Goal: Task Accomplishment & Management: Manage account settings

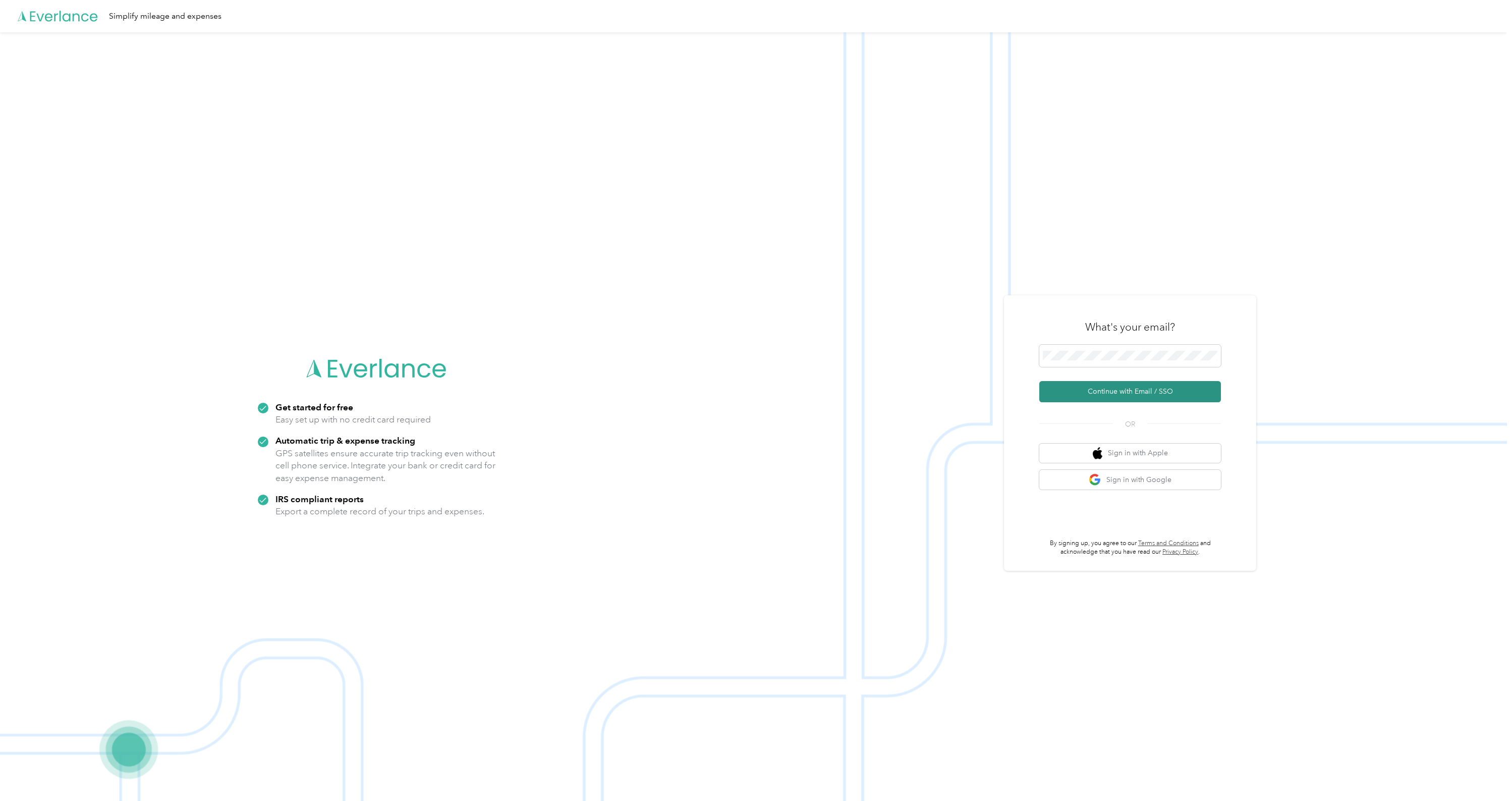
click at [1105, 391] on button "Continue with Email / SSO" at bounding box center [1130, 391] width 181 height 21
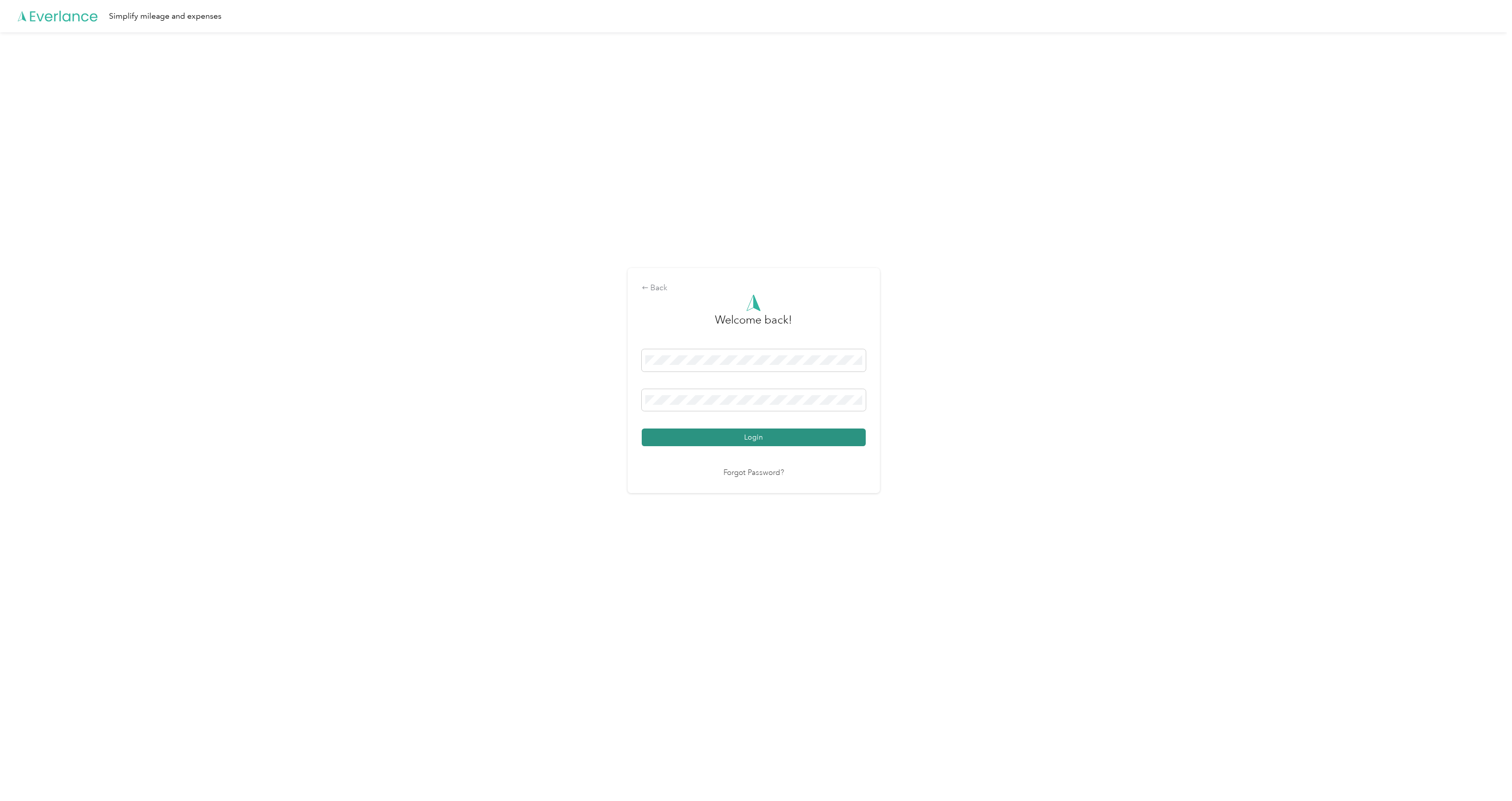
click at [753, 435] on button "Login" at bounding box center [753, 437] width 224 height 18
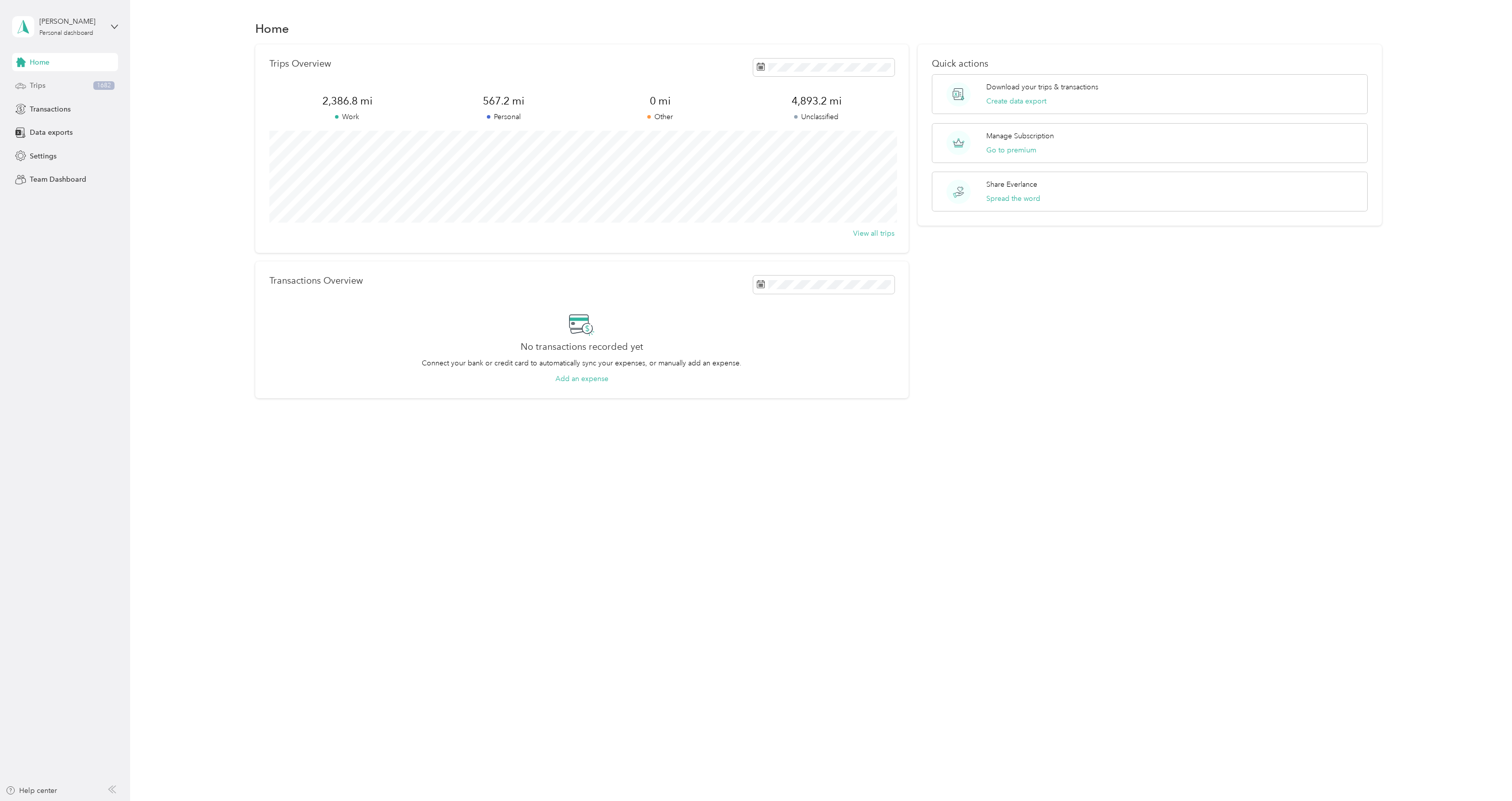
click at [56, 83] on div "Trips 1682" at bounding box center [65, 86] width 106 height 18
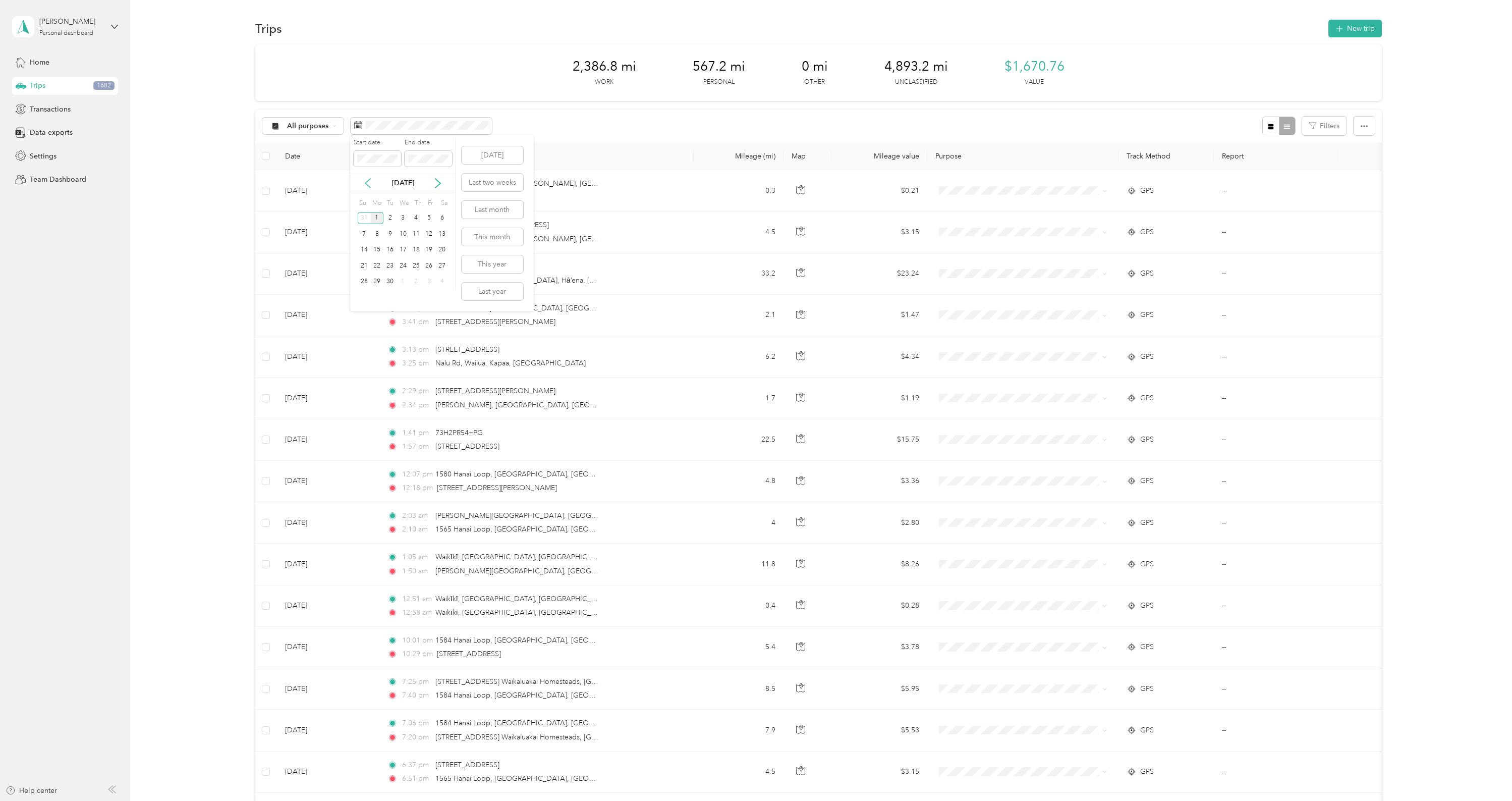
click at [371, 181] on icon at bounding box center [368, 183] width 10 height 10
click at [418, 234] on div "7" at bounding box center [416, 234] width 13 height 13
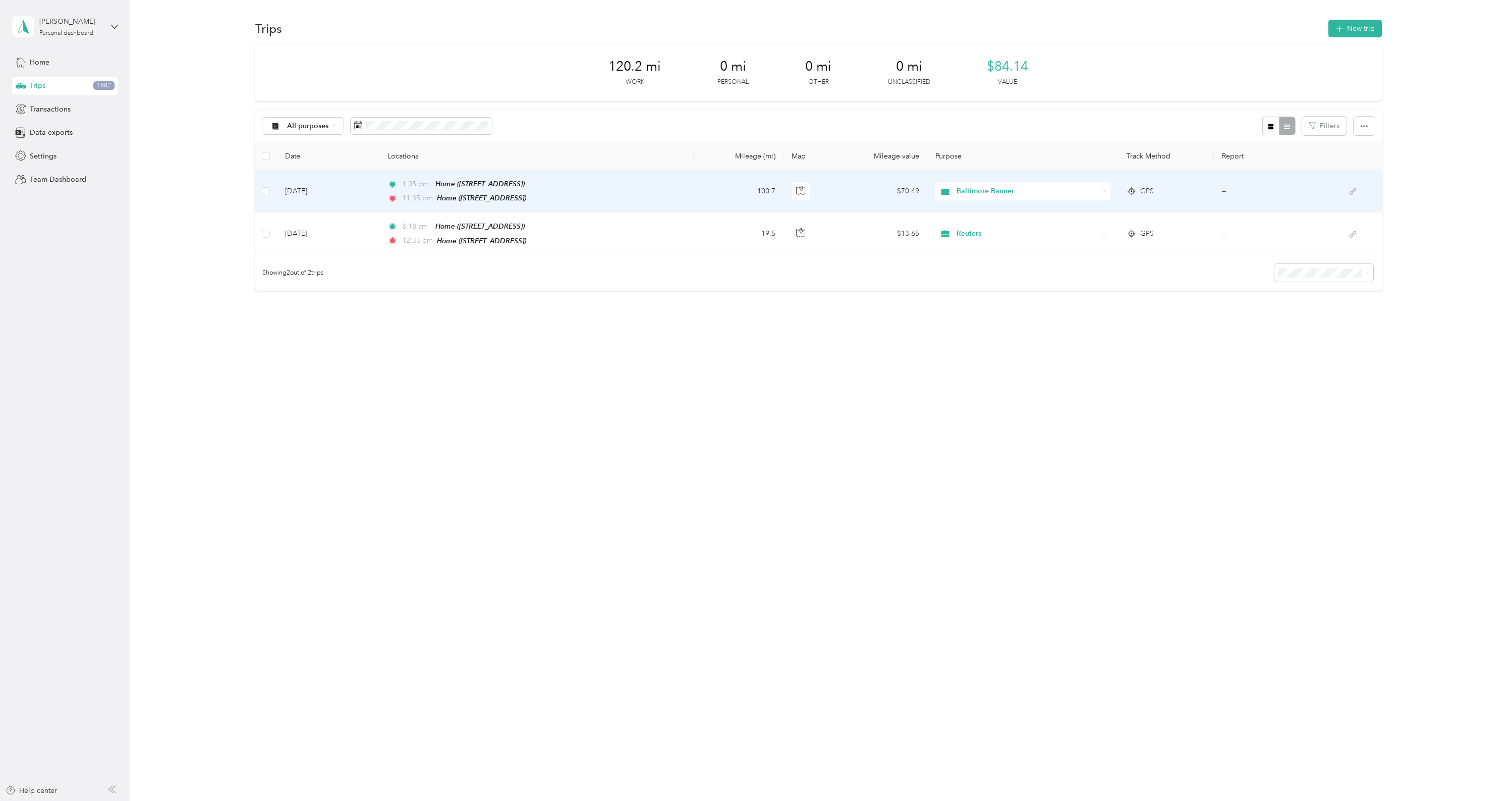
click at [648, 178] on td "1:05 pm Home (1300 S Arlington Ridge Rd, Arlington, VA, United States , Arlingt…" at bounding box center [536, 191] width 314 height 43
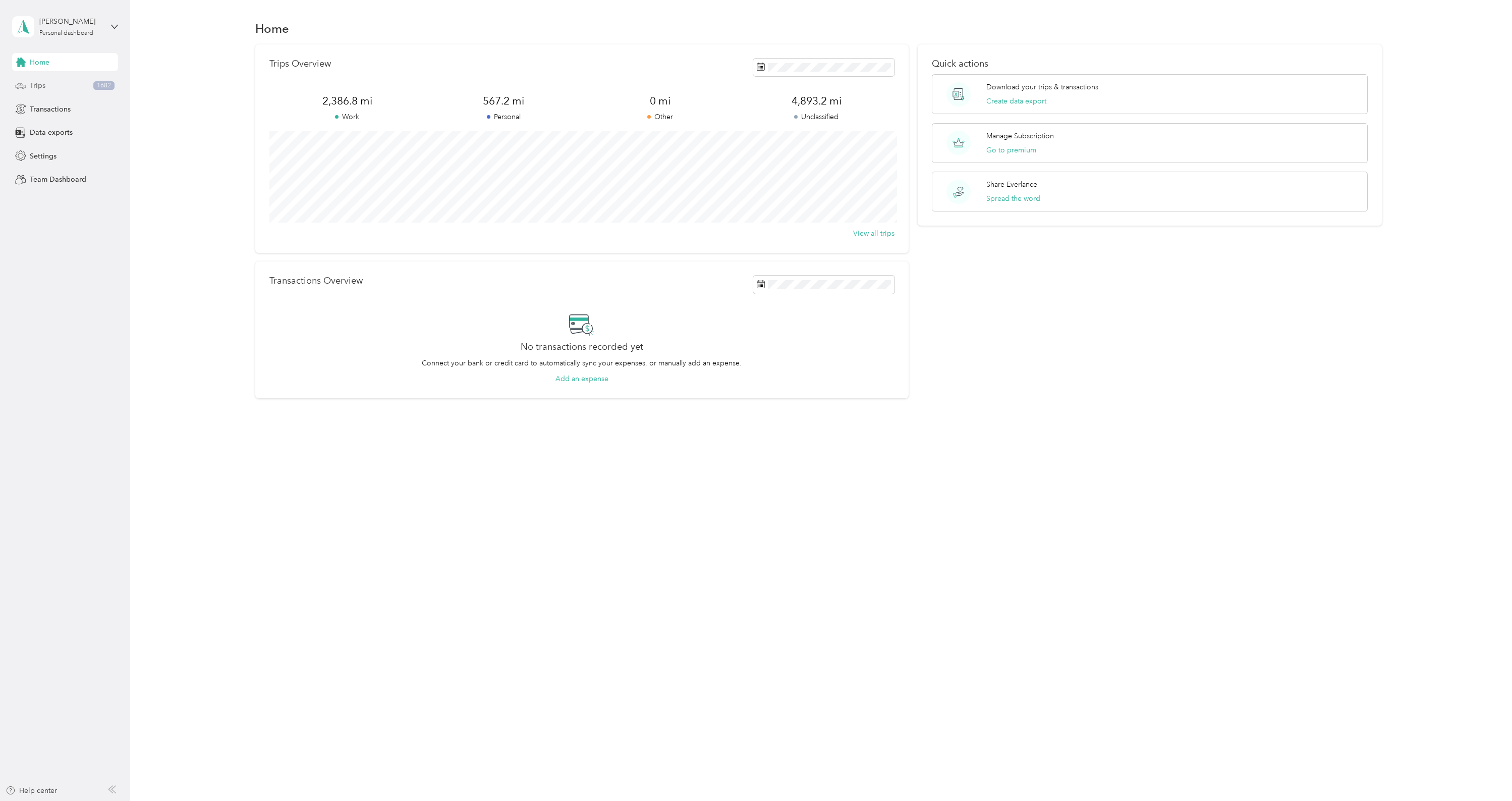
click at [39, 84] on span "Trips" at bounding box center [37, 85] width 16 height 11
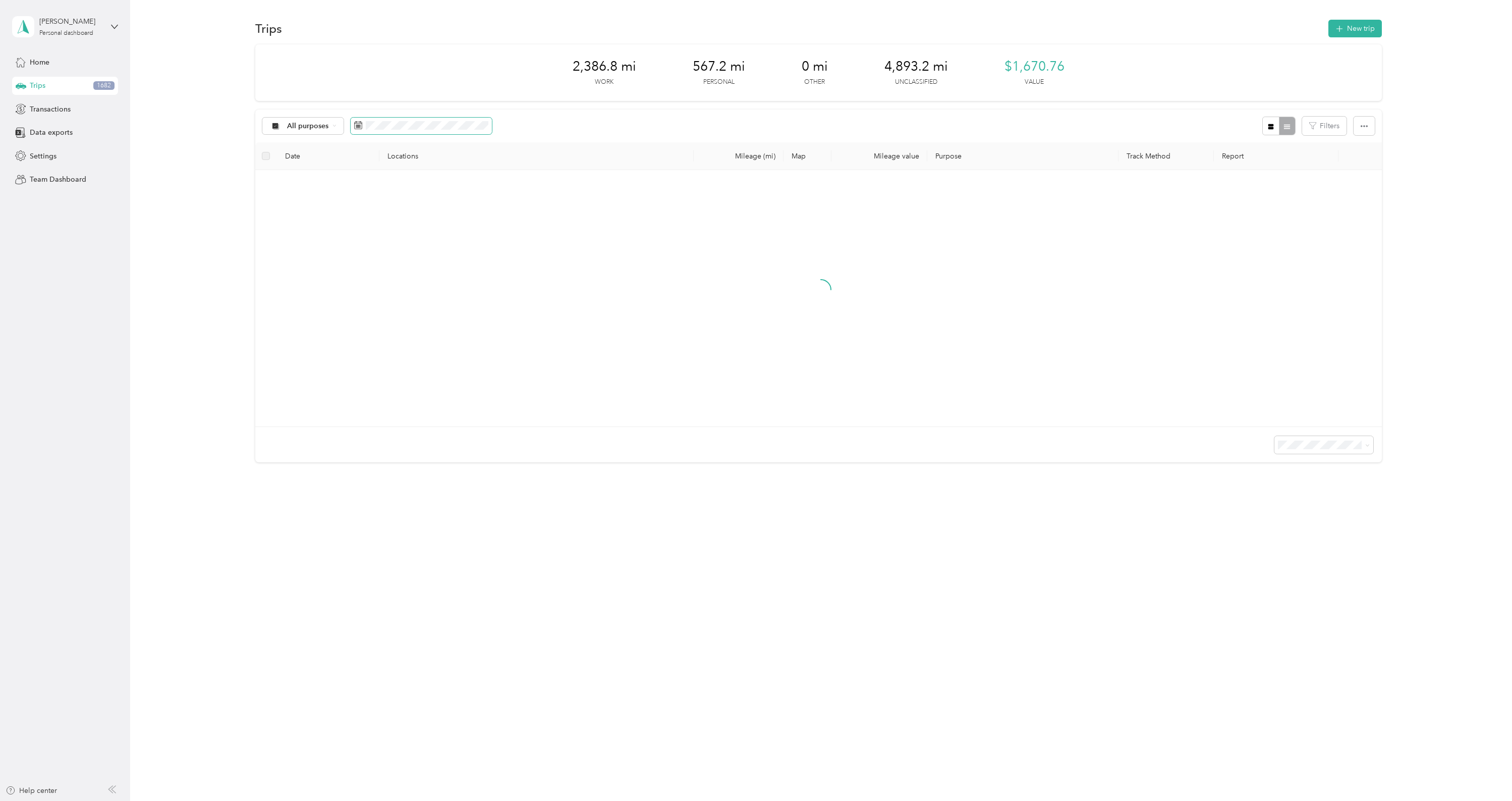
click at [383, 119] on span at bounding box center [421, 126] width 141 height 17
click at [437, 183] on icon at bounding box center [438, 183] width 10 height 10
click at [357, 180] on div "[DATE]" at bounding box center [404, 183] width 105 height 11
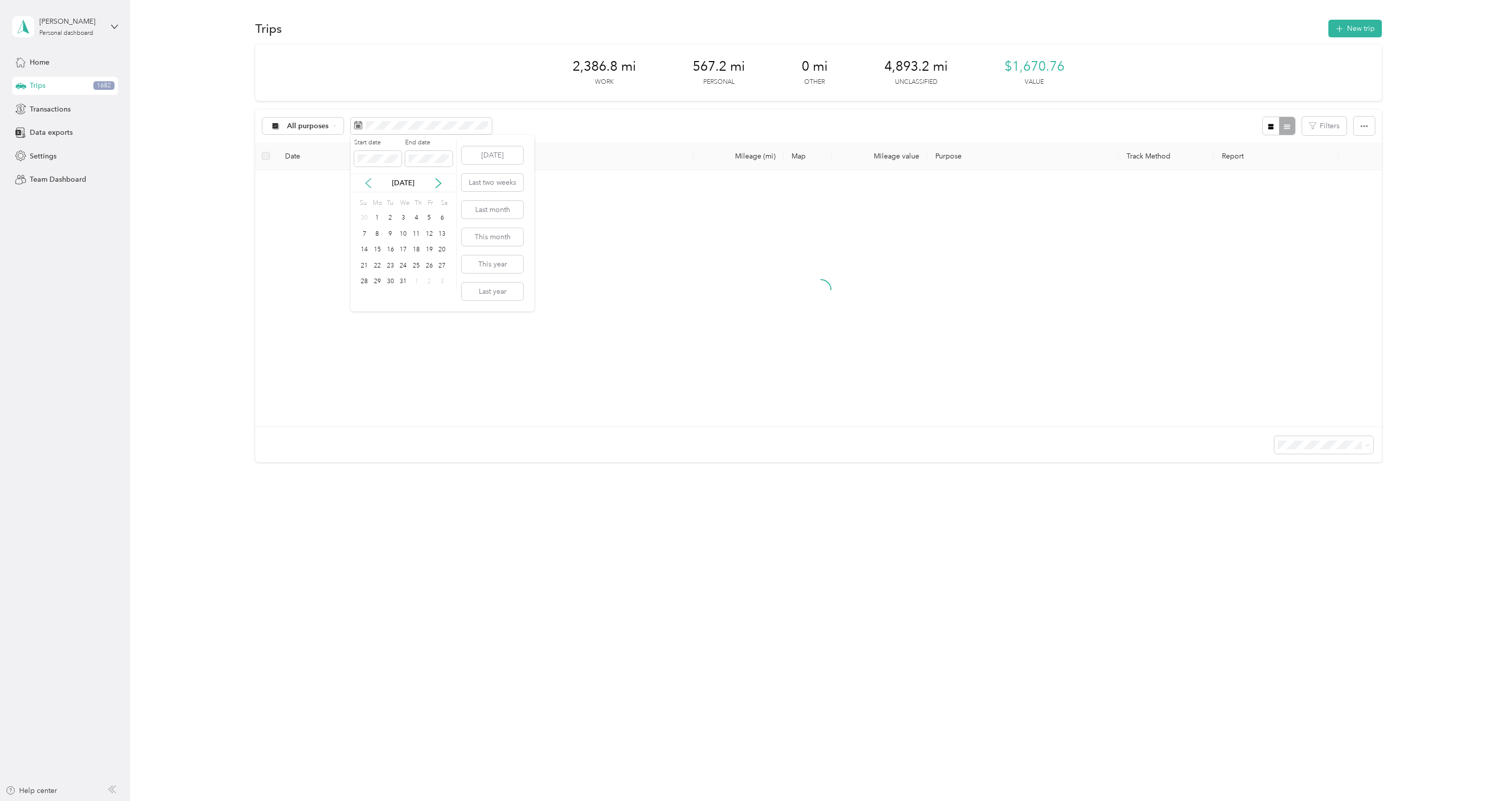
click at [365, 181] on icon at bounding box center [368, 183] width 10 height 10
click at [388, 265] on div "19" at bounding box center [390, 266] width 13 height 13
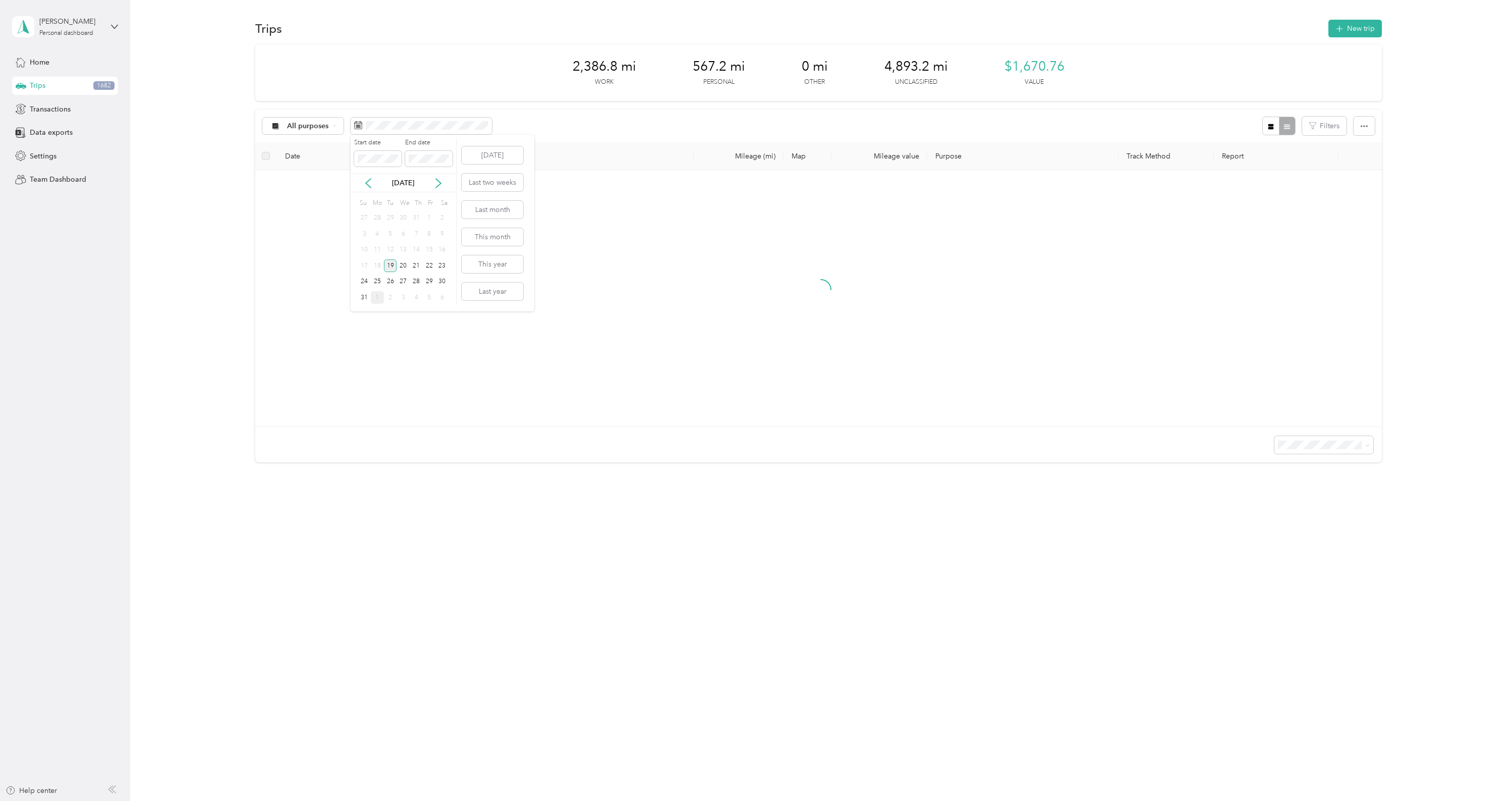
click at [388, 265] on div "19" at bounding box center [390, 266] width 13 height 13
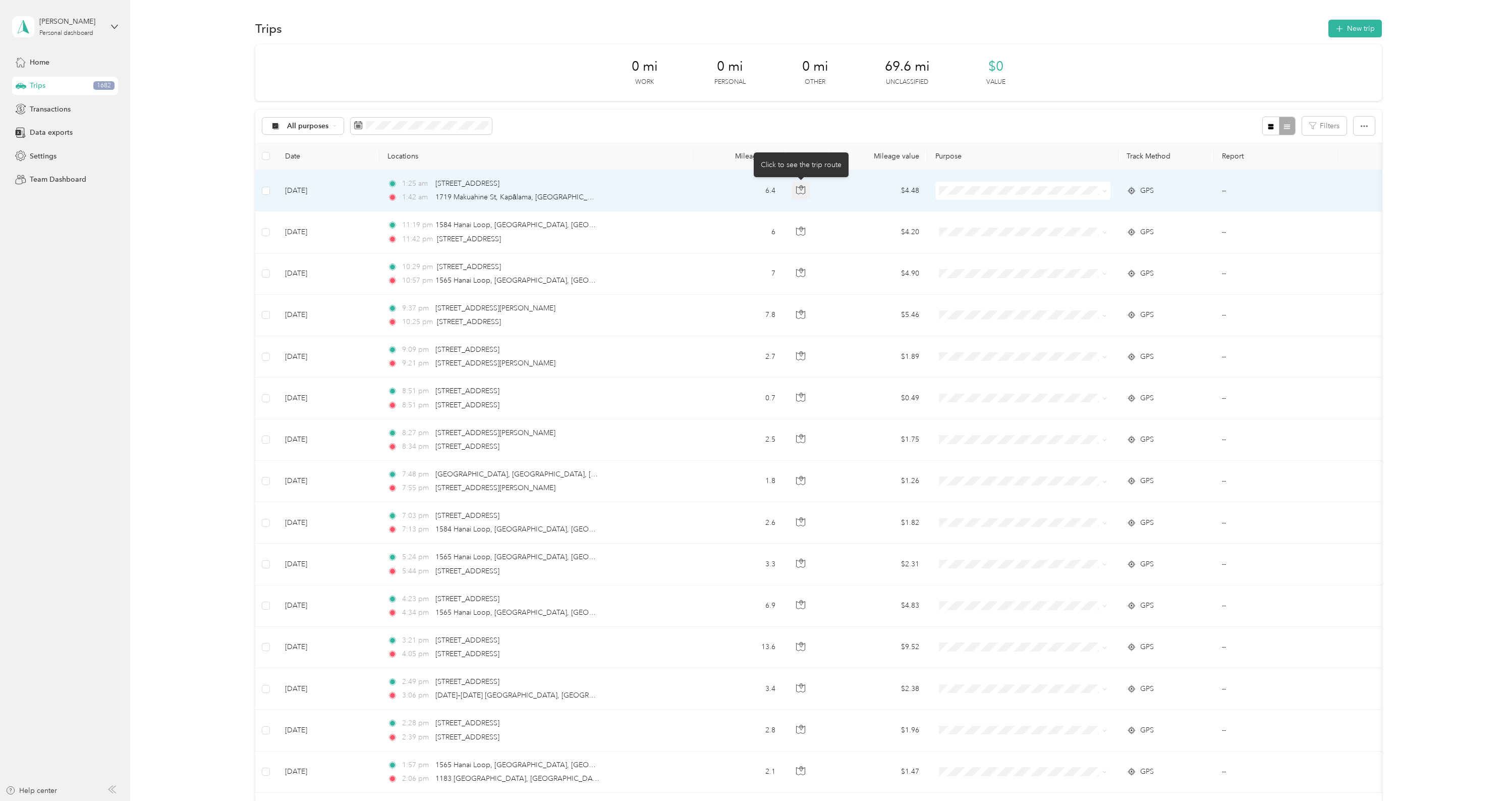
click at [800, 192] on icon "button" at bounding box center [801, 190] width 9 height 9
click at [799, 192] on icon "button" at bounding box center [801, 190] width 9 height 9
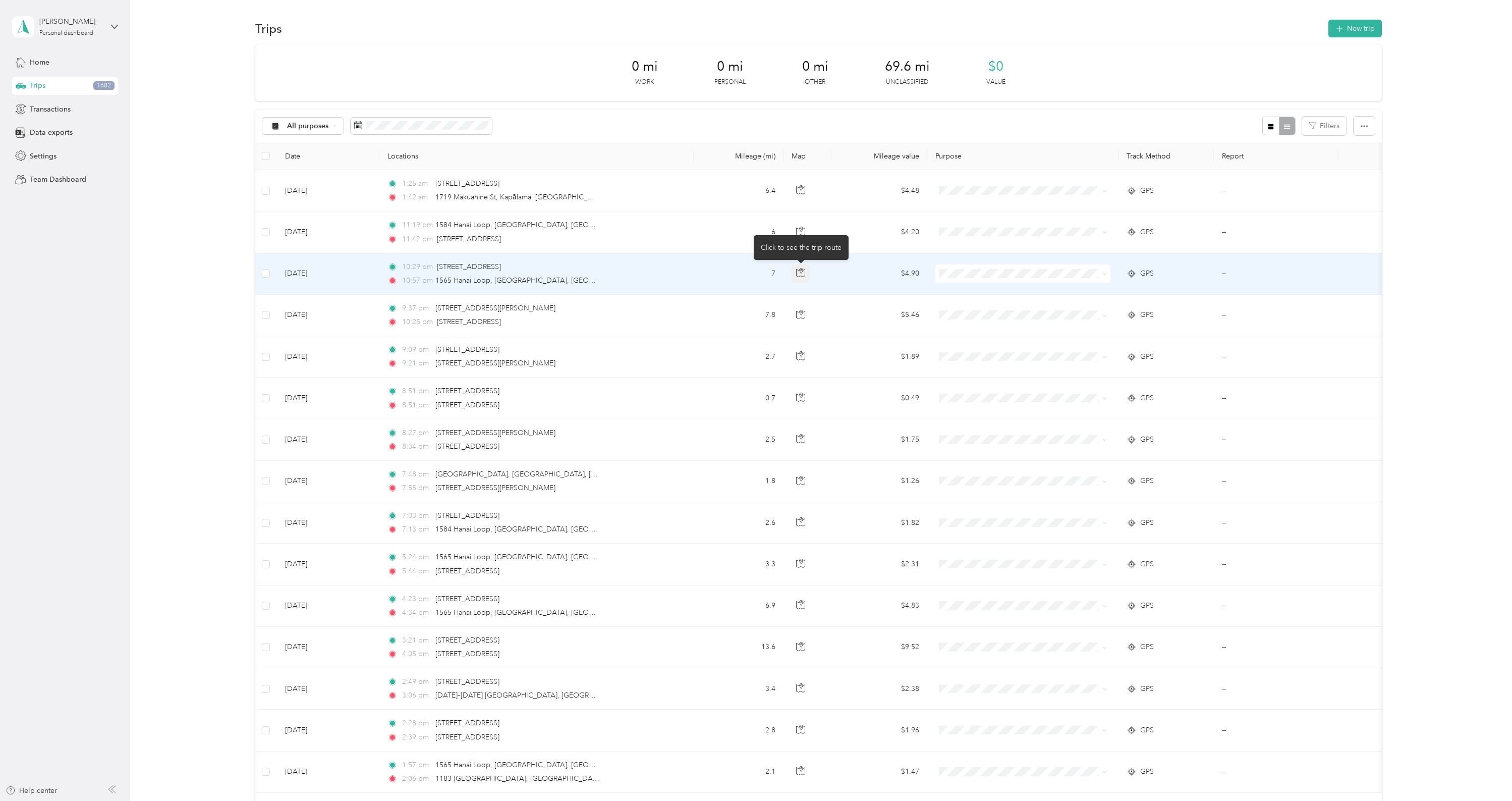
click at [799, 270] on icon "button" at bounding box center [801, 274] width 9 height 8
click at [800, 272] on icon "button" at bounding box center [801, 272] width 9 height 9
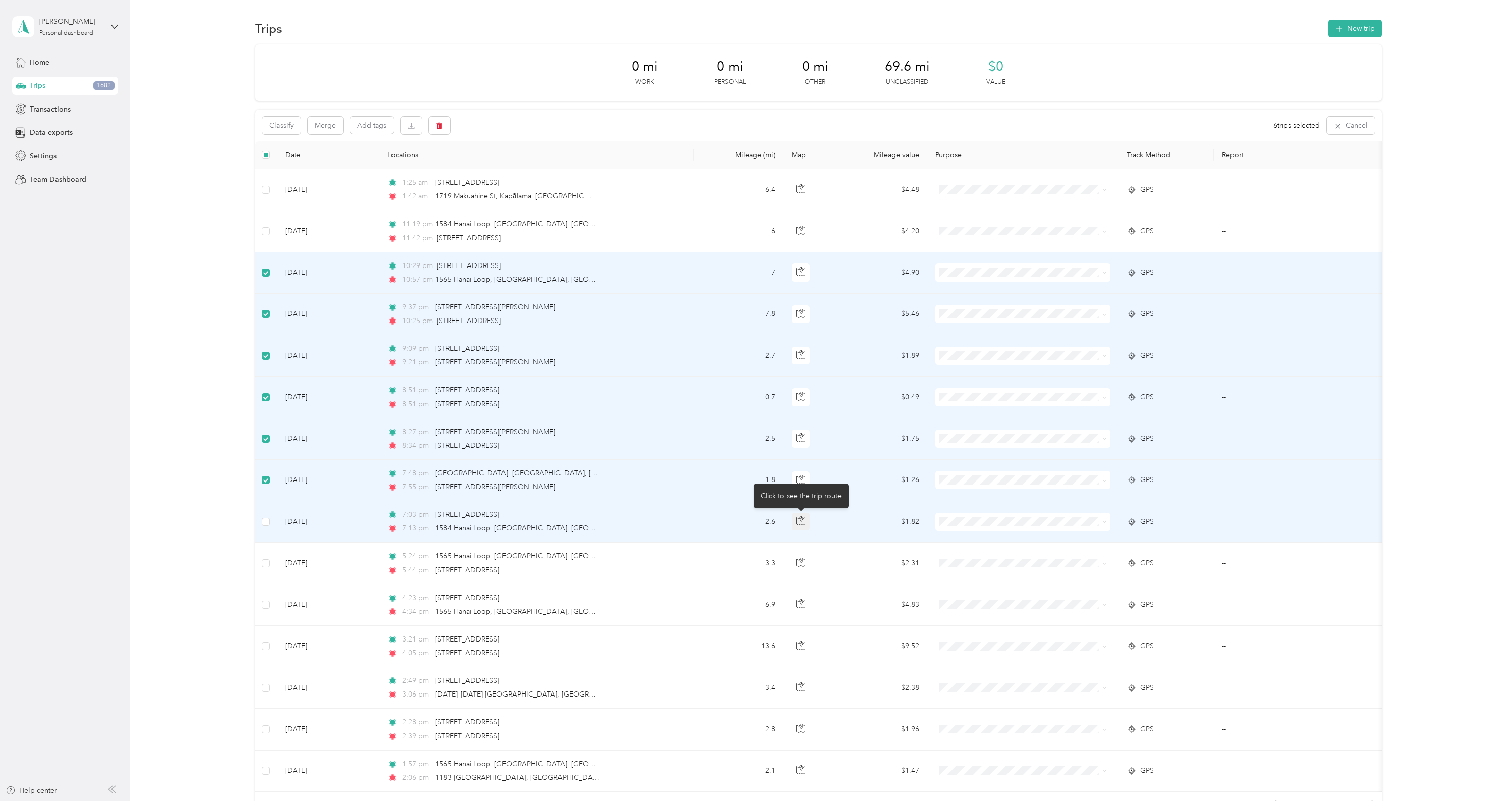
click at [800, 519] on icon "button" at bounding box center [801, 519] width 3 height 5
click at [801, 519] on icon "button" at bounding box center [801, 519] width 3 height 5
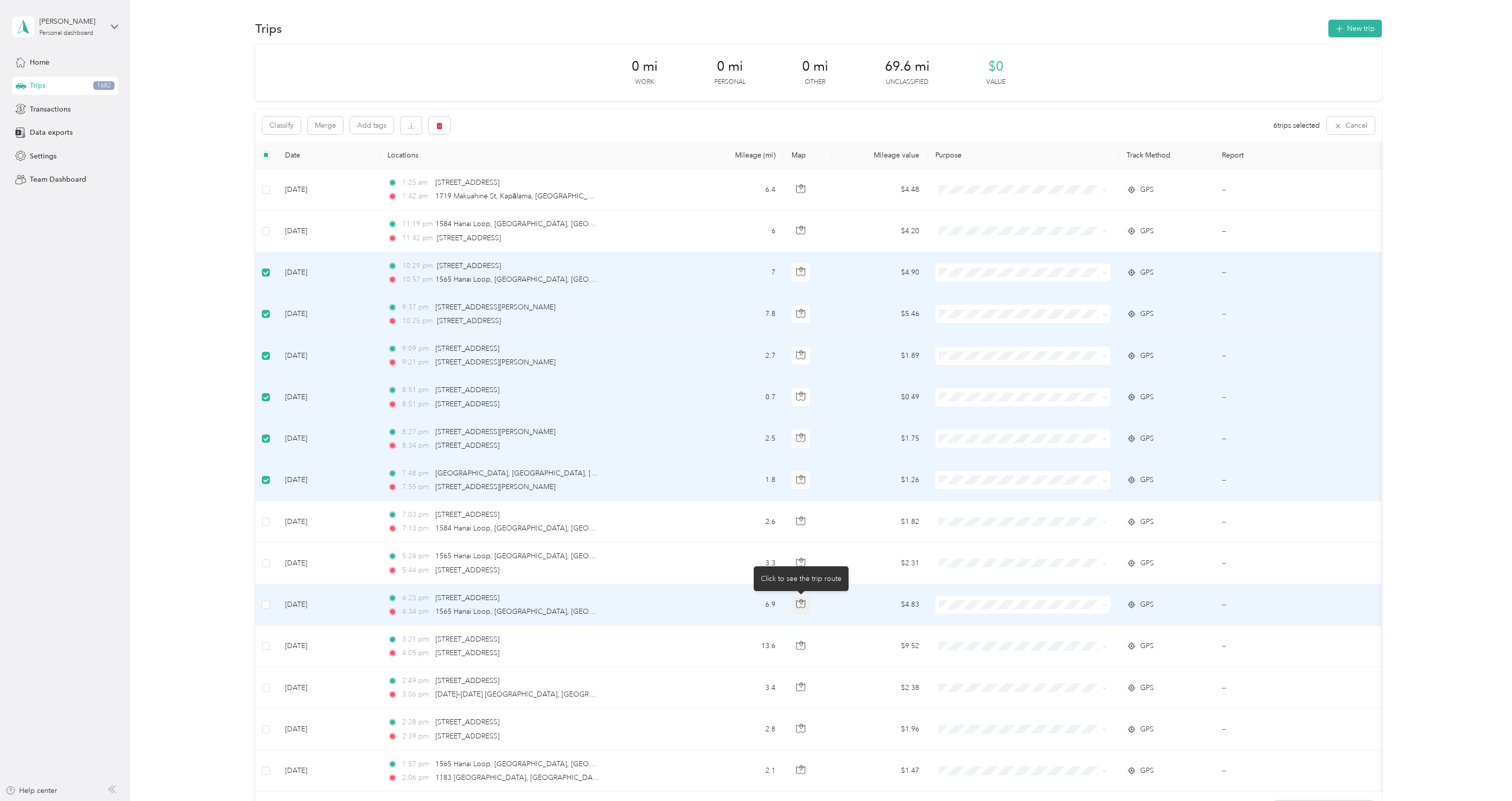
click at [794, 607] on button "button" at bounding box center [801, 604] width 18 height 18
click at [797, 607] on icon "button" at bounding box center [801, 604] width 9 height 9
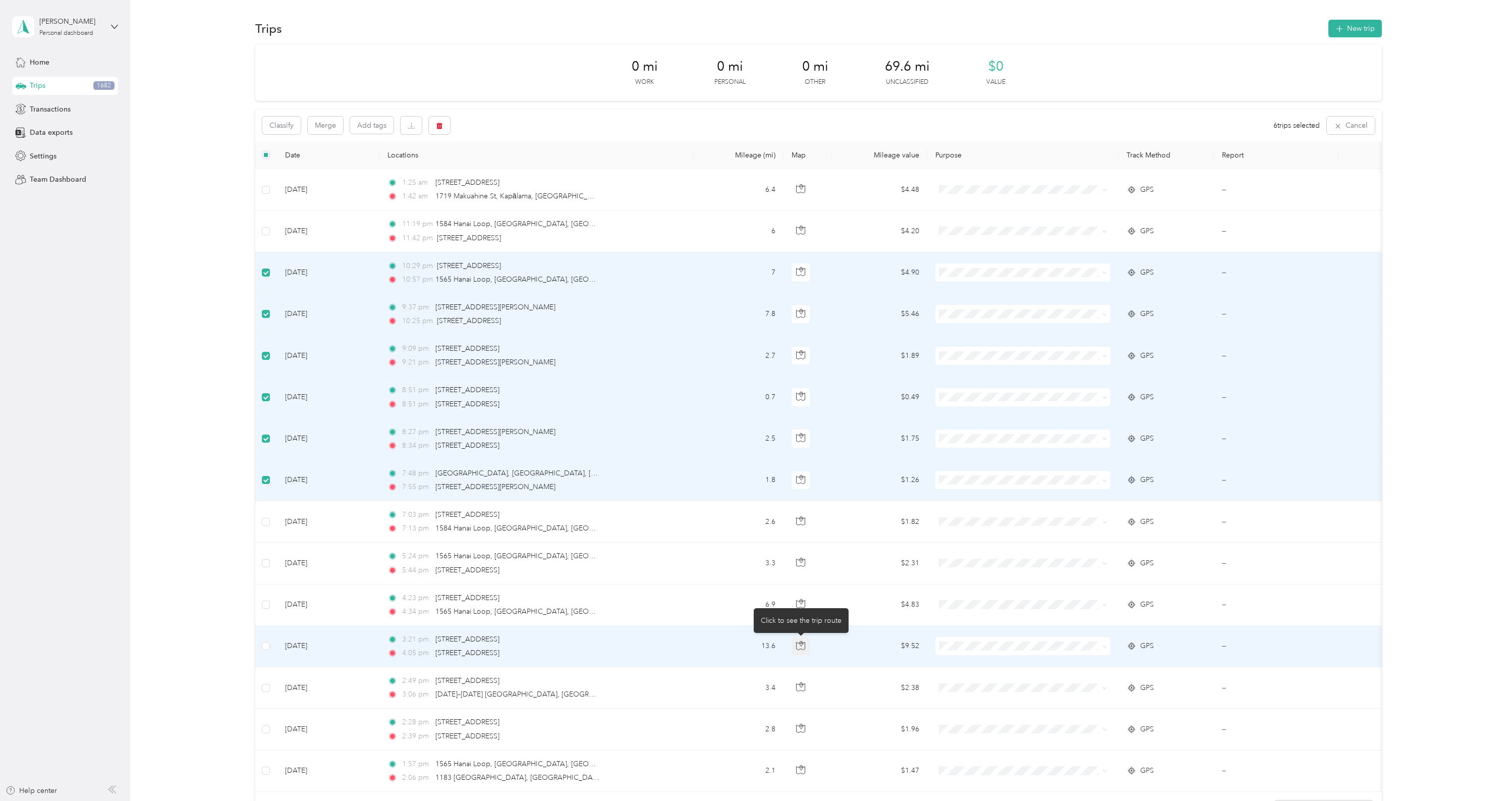
click at [801, 647] on icon "button" at bounding box center [801, 645] width 9 height 9
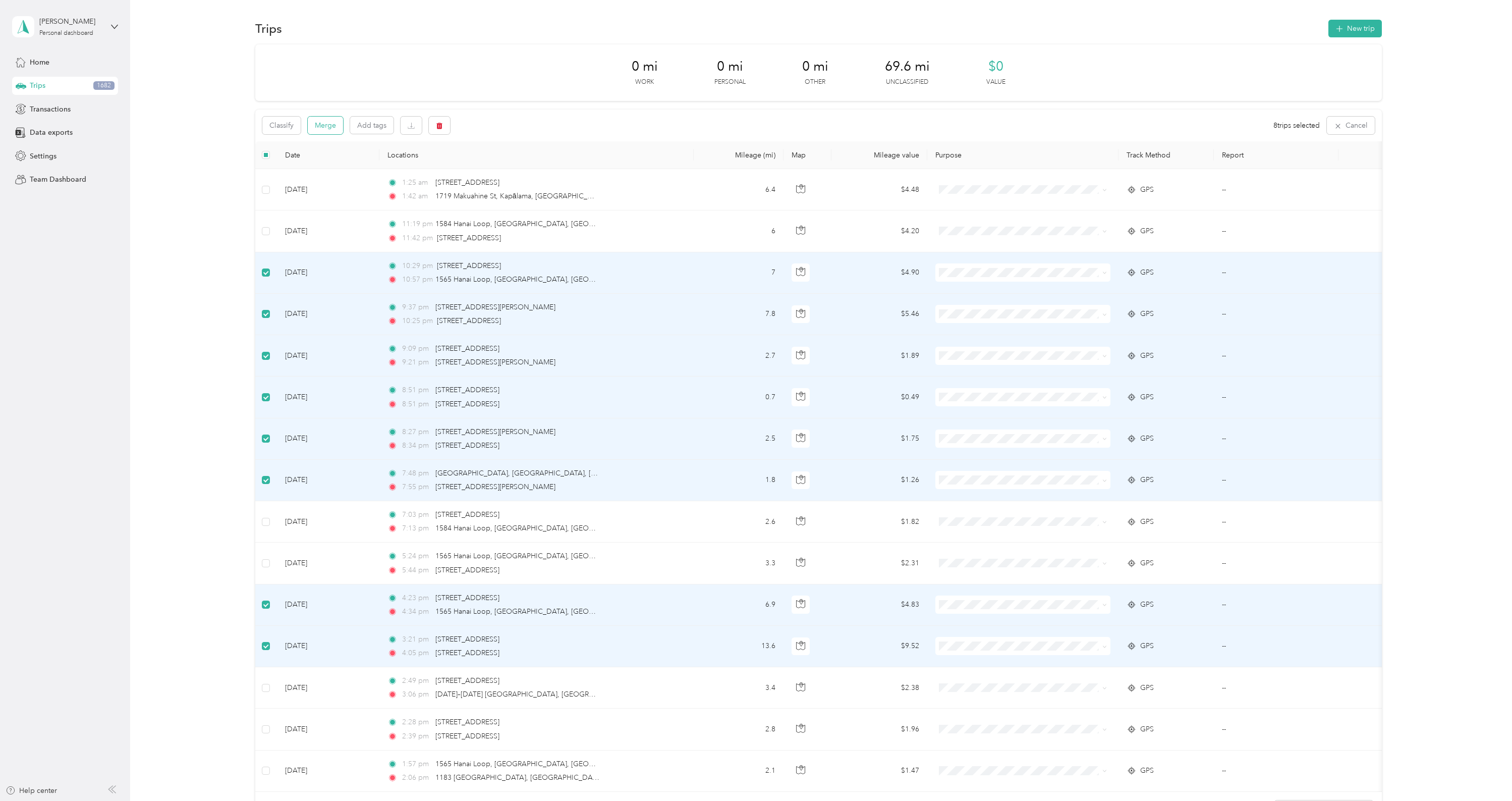
click at [334, 127] on button "Merge" at bounding box center [325, 126] width 36 height 18
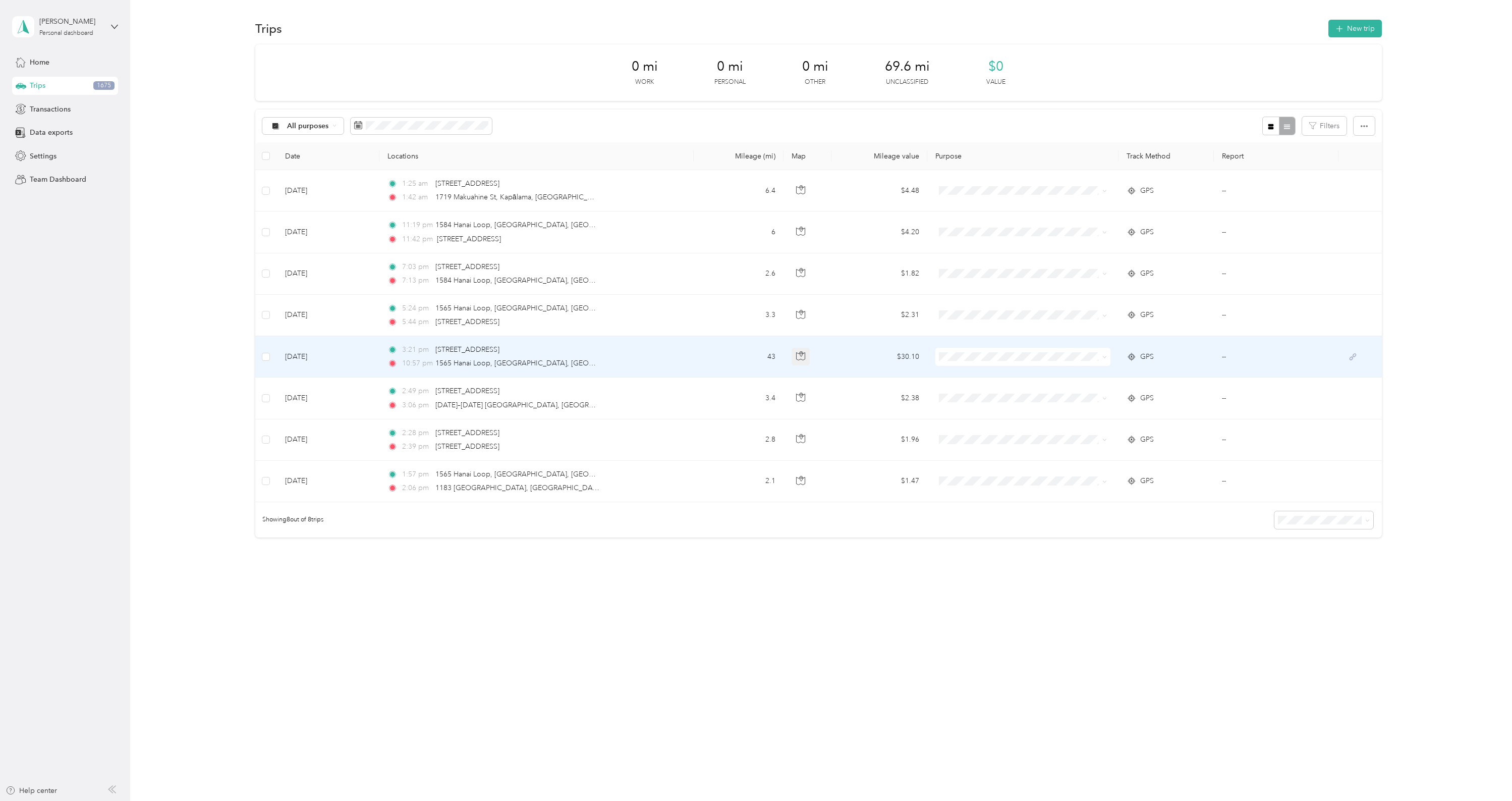
click at [796, 352] on icon "button" at bounding box center [801, 355] width 9 height 9
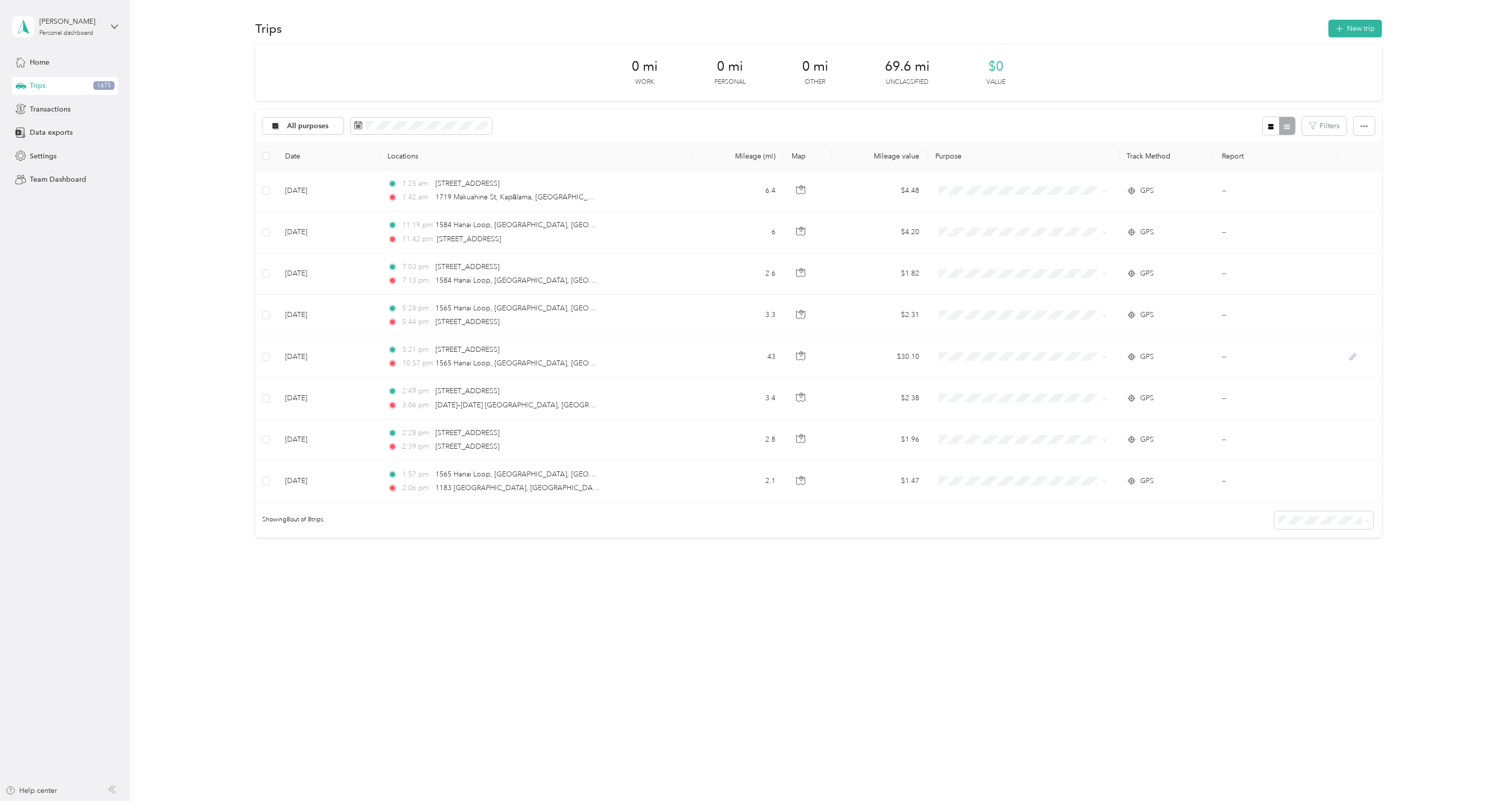
click at [643, 124] on div "All purposes Filters" at bounding box center [818, 126] width 1127 height 33
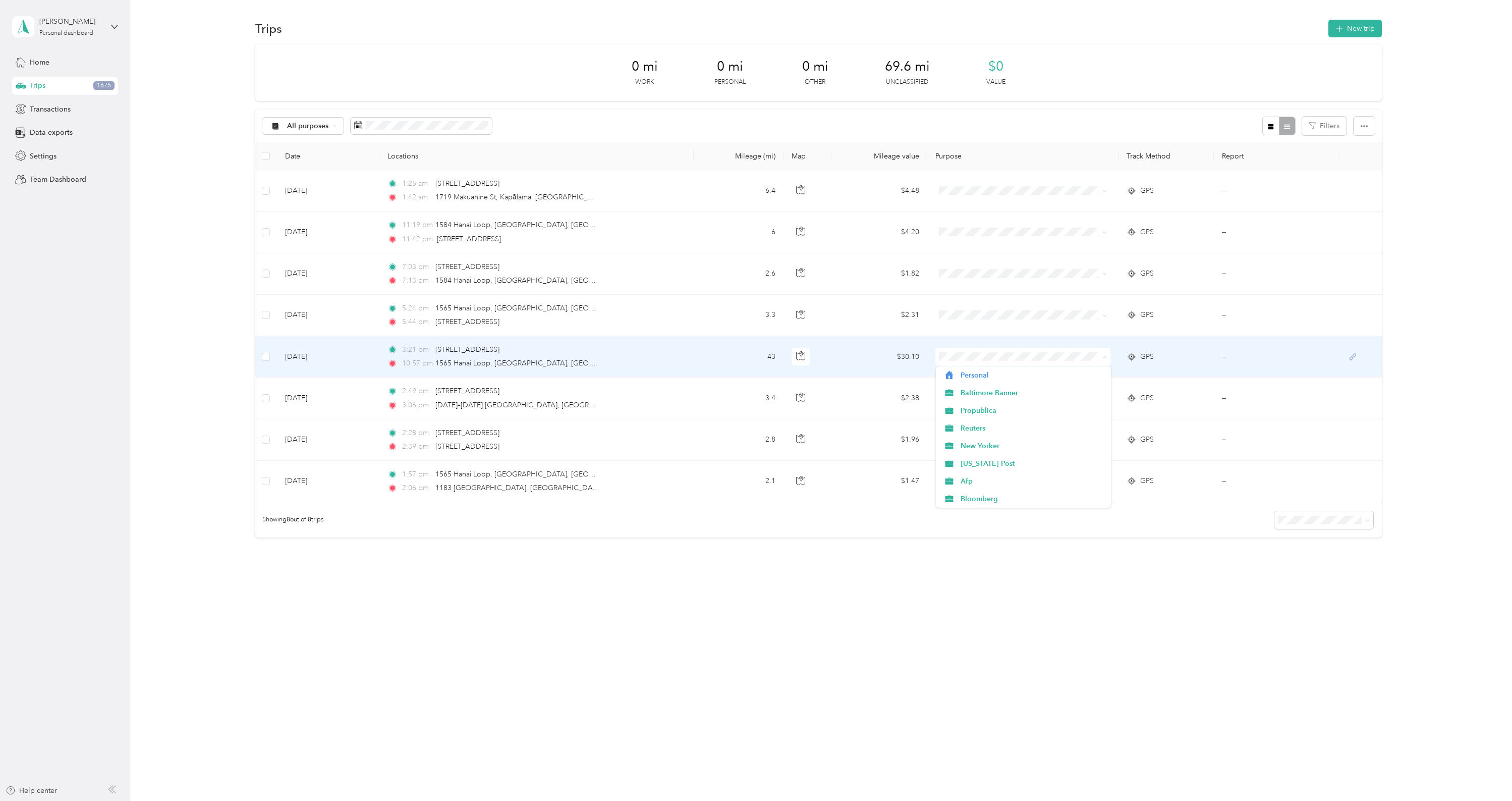
scroll to position [176, 0]
click at [973, 392] on span "Wsj" at bounding box center [1032, 393] width 143 height 11
